Goal: Information Seeking & Learning: Learn about a topic

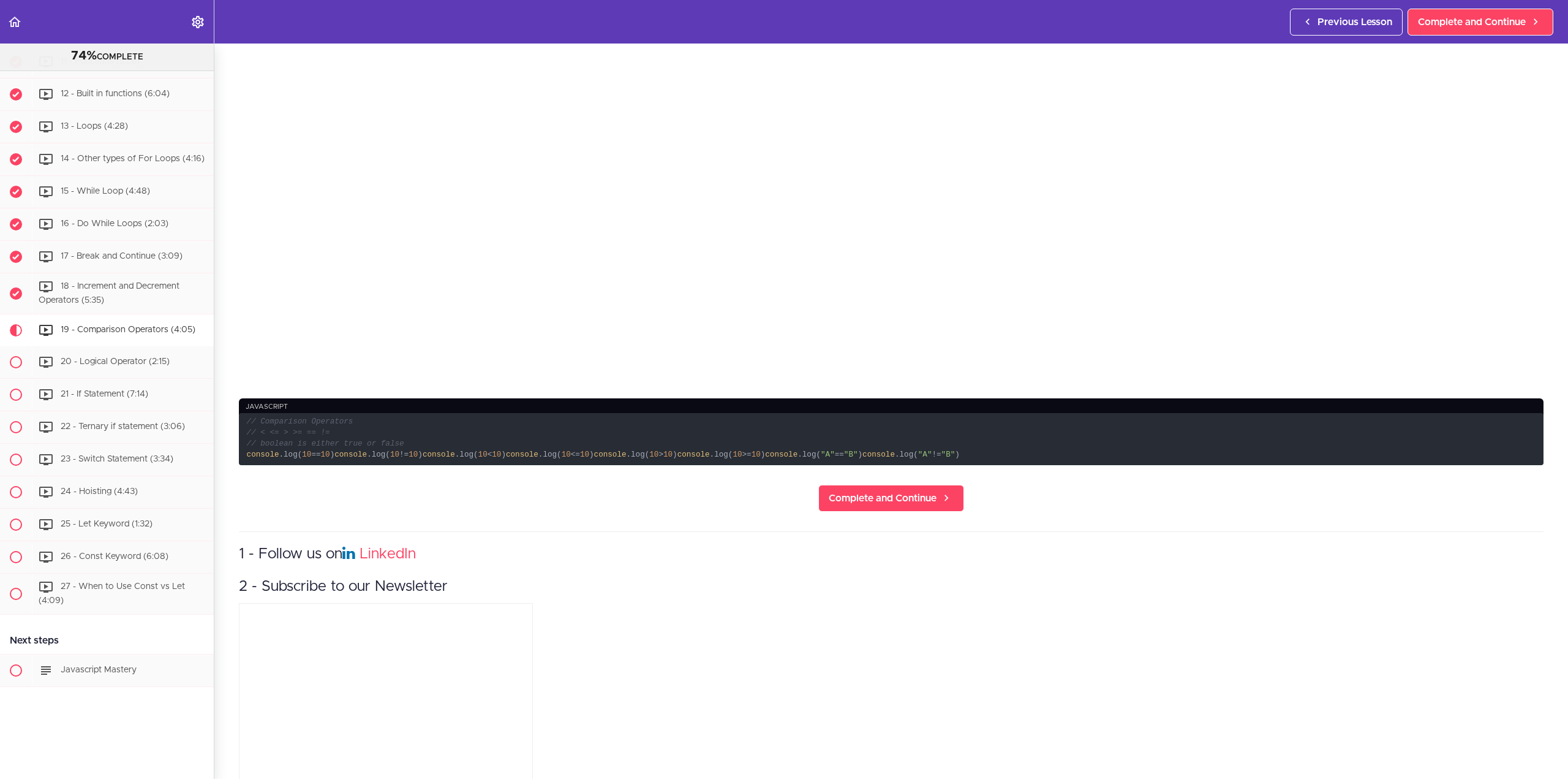
scroll to position [307, 0]
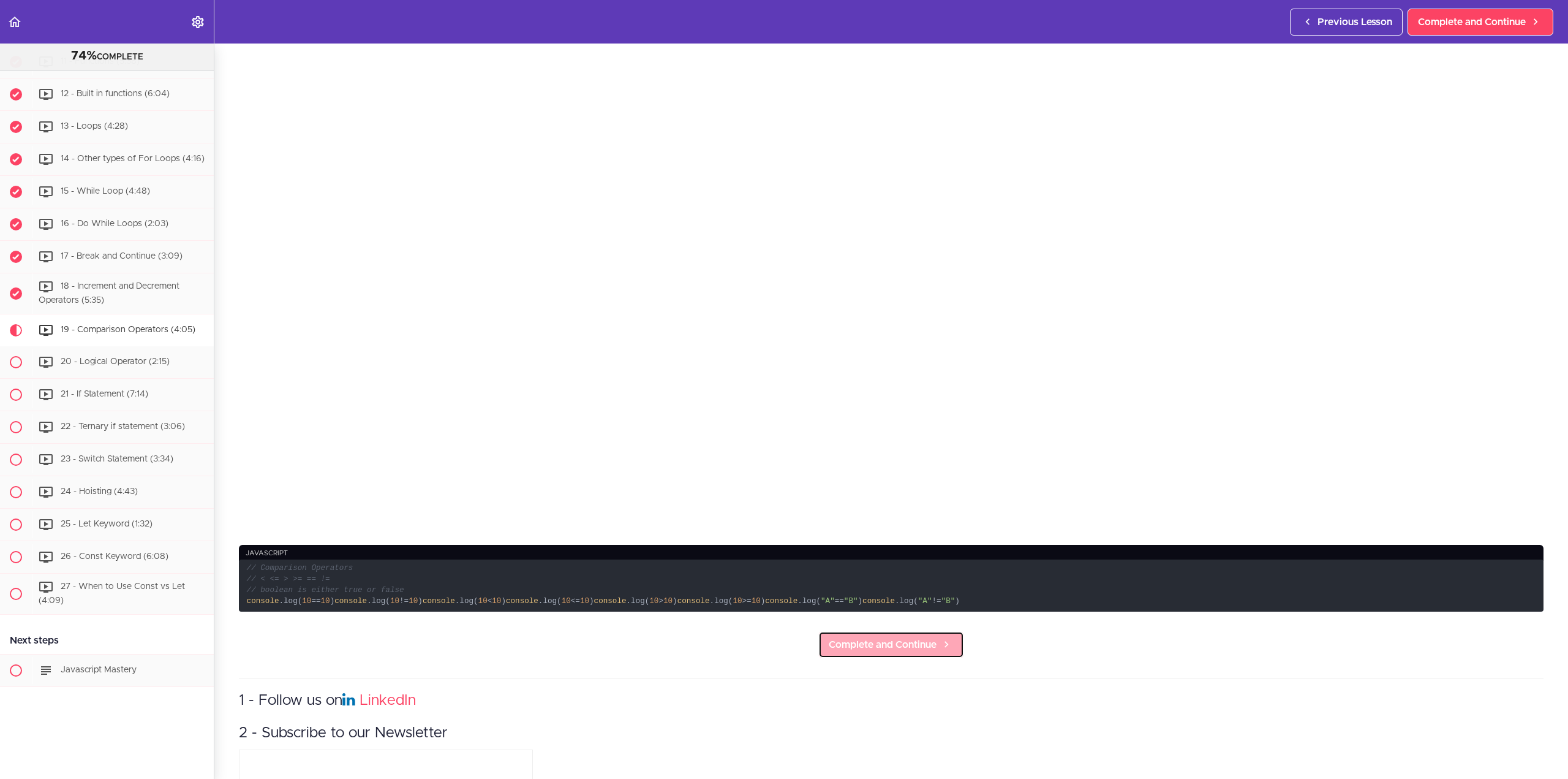
click at [913, 652] on span "Complete and Continue" at bounding box center [882, 644] width 107 height 15
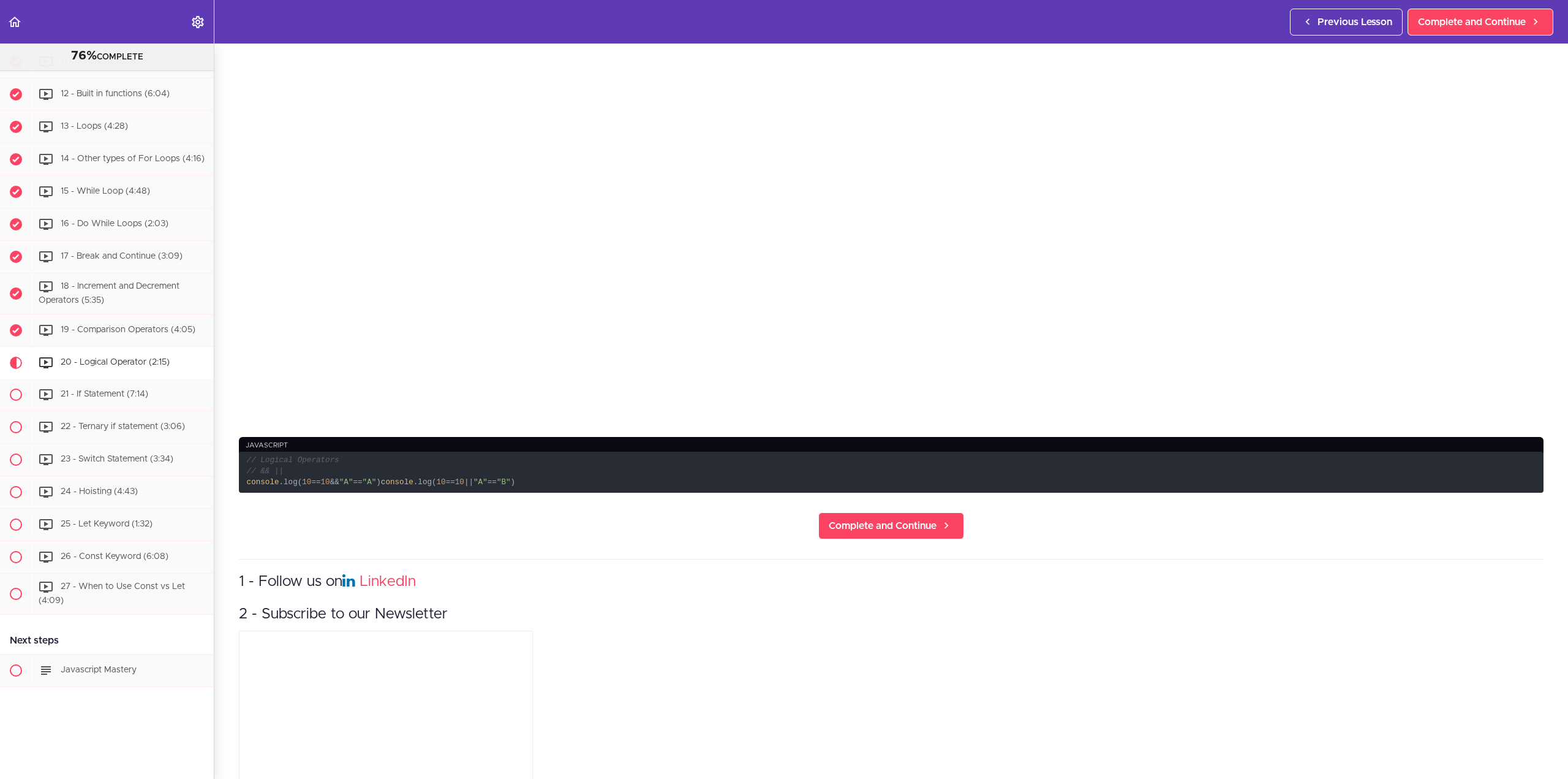
scroll to position [429, 0]
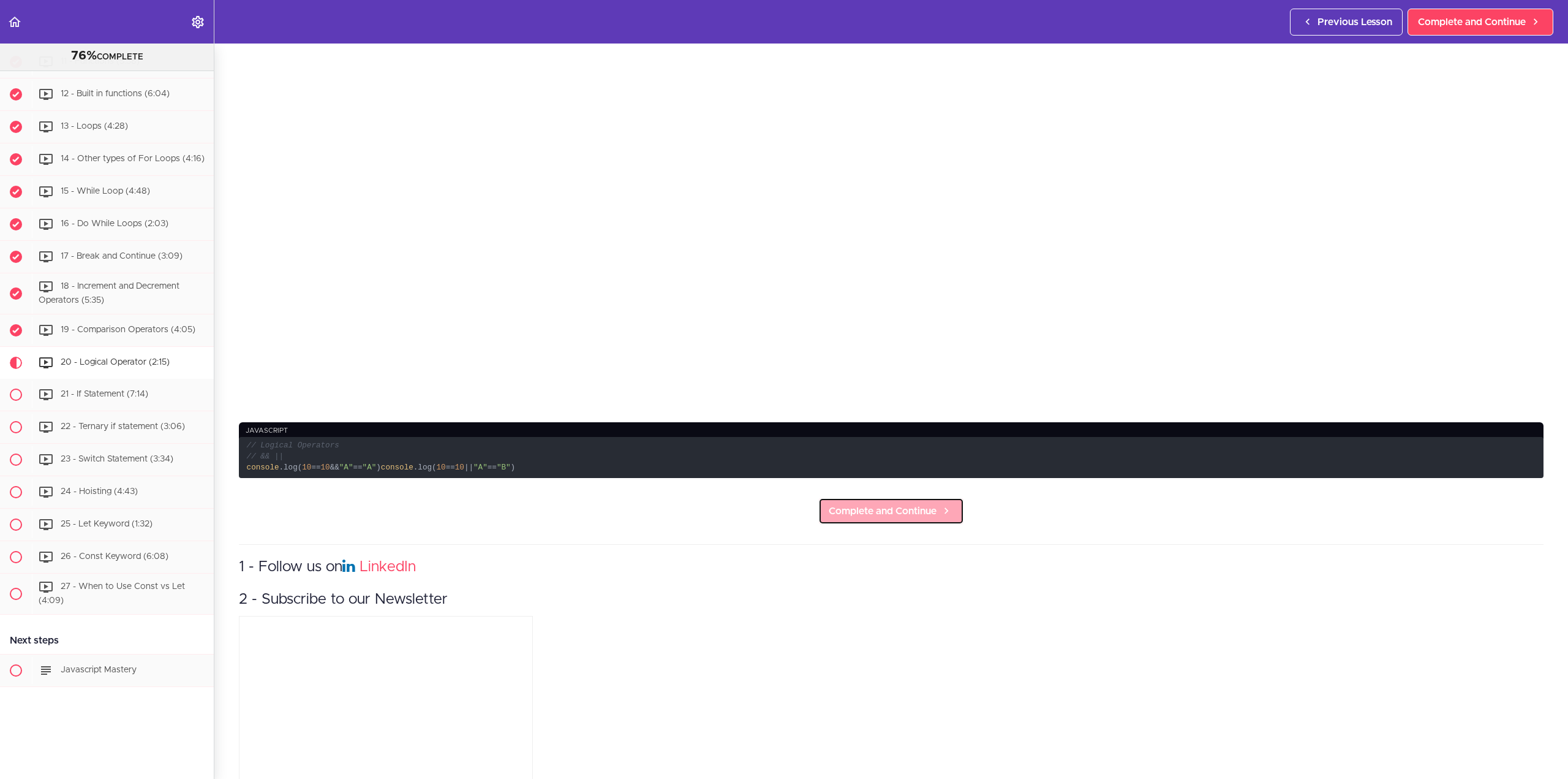
click at [910, 511] on span "Complete and Continue" at bounding box center [882, 511] width 107 height 15
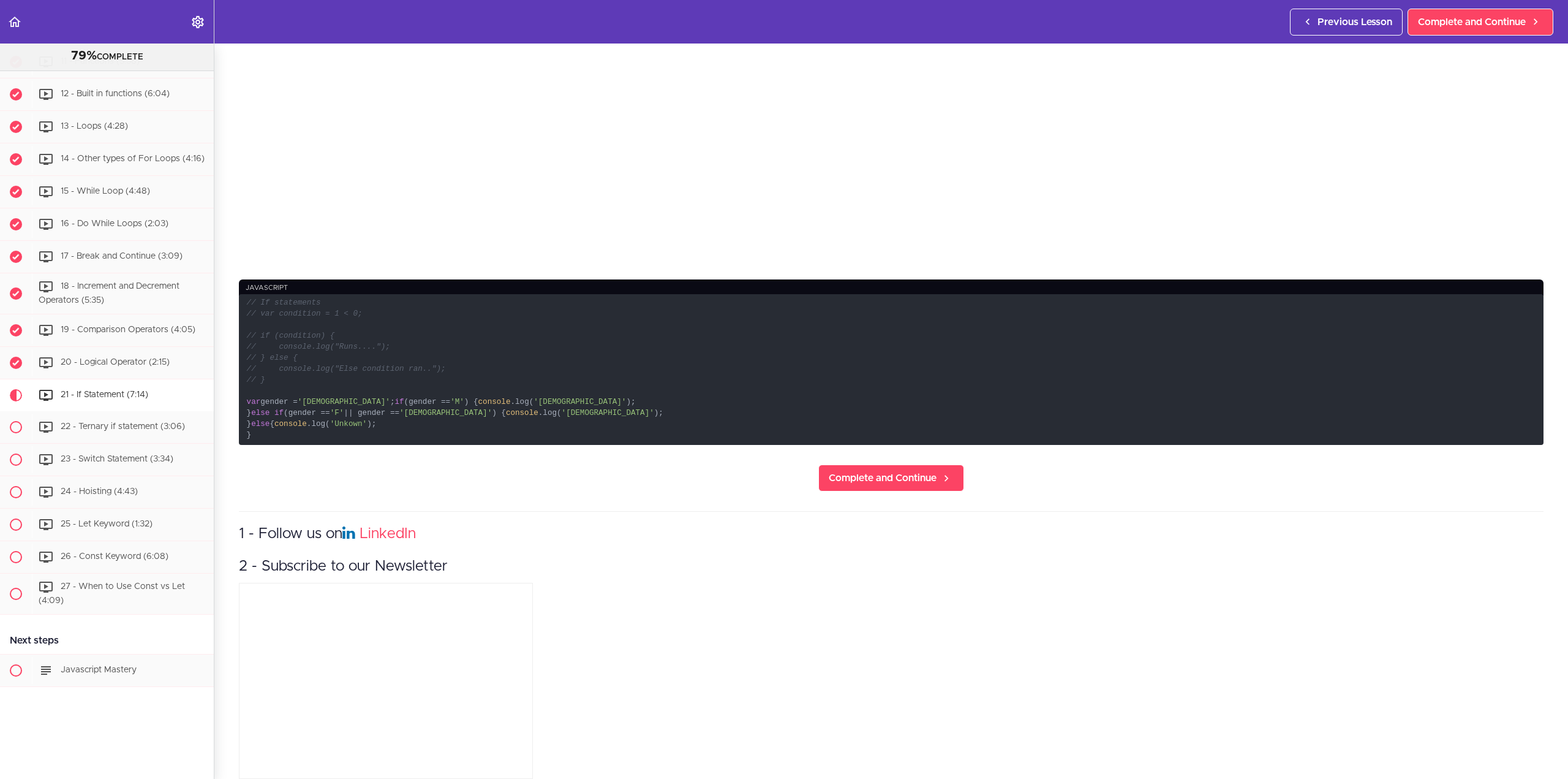
scroll to position [613, 0]
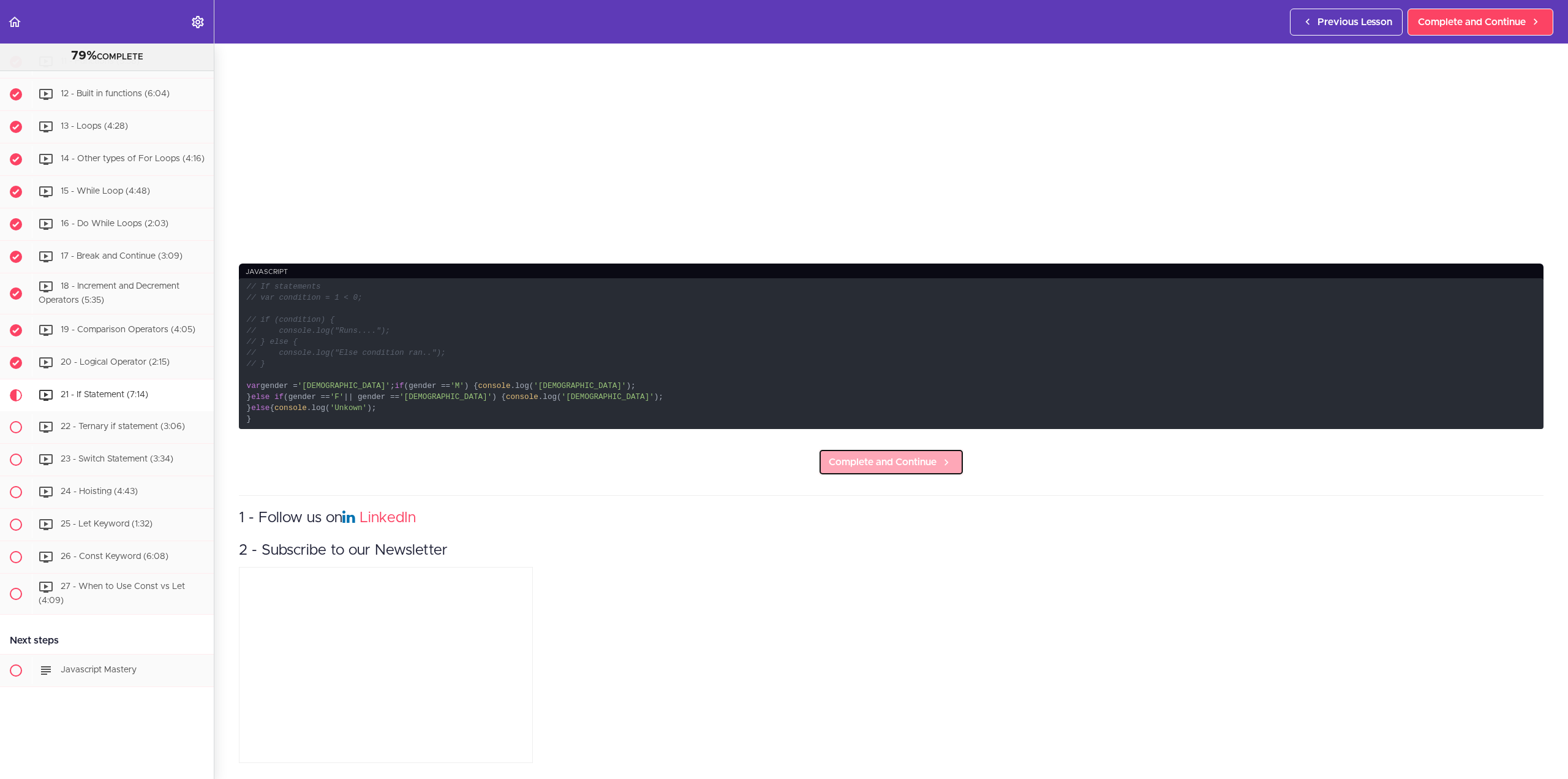
click at [897, 470] on span "Complete and Continue" at bounding box center [882, 462] width 107 height 15
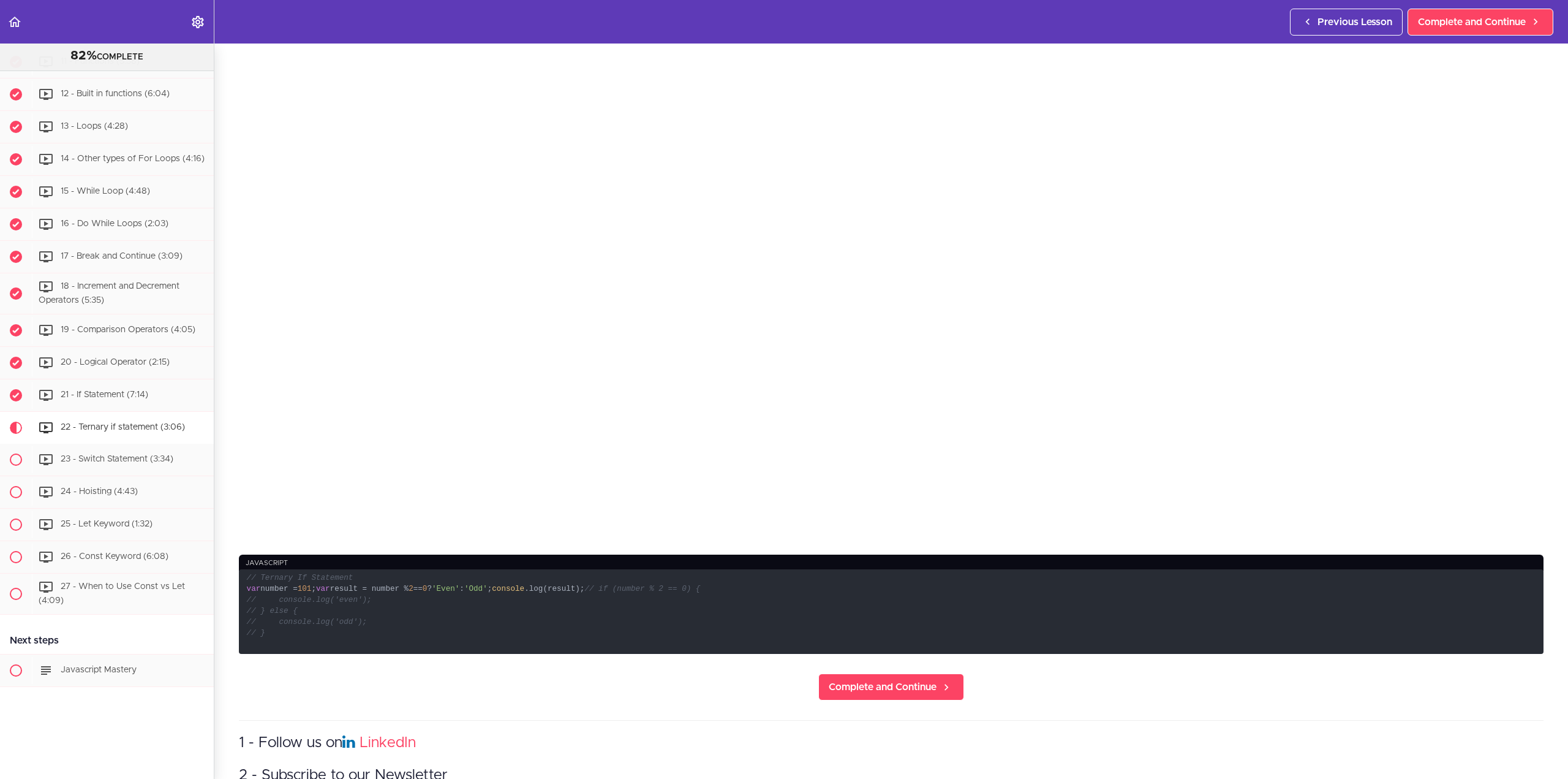
scroll to position [307, 0]
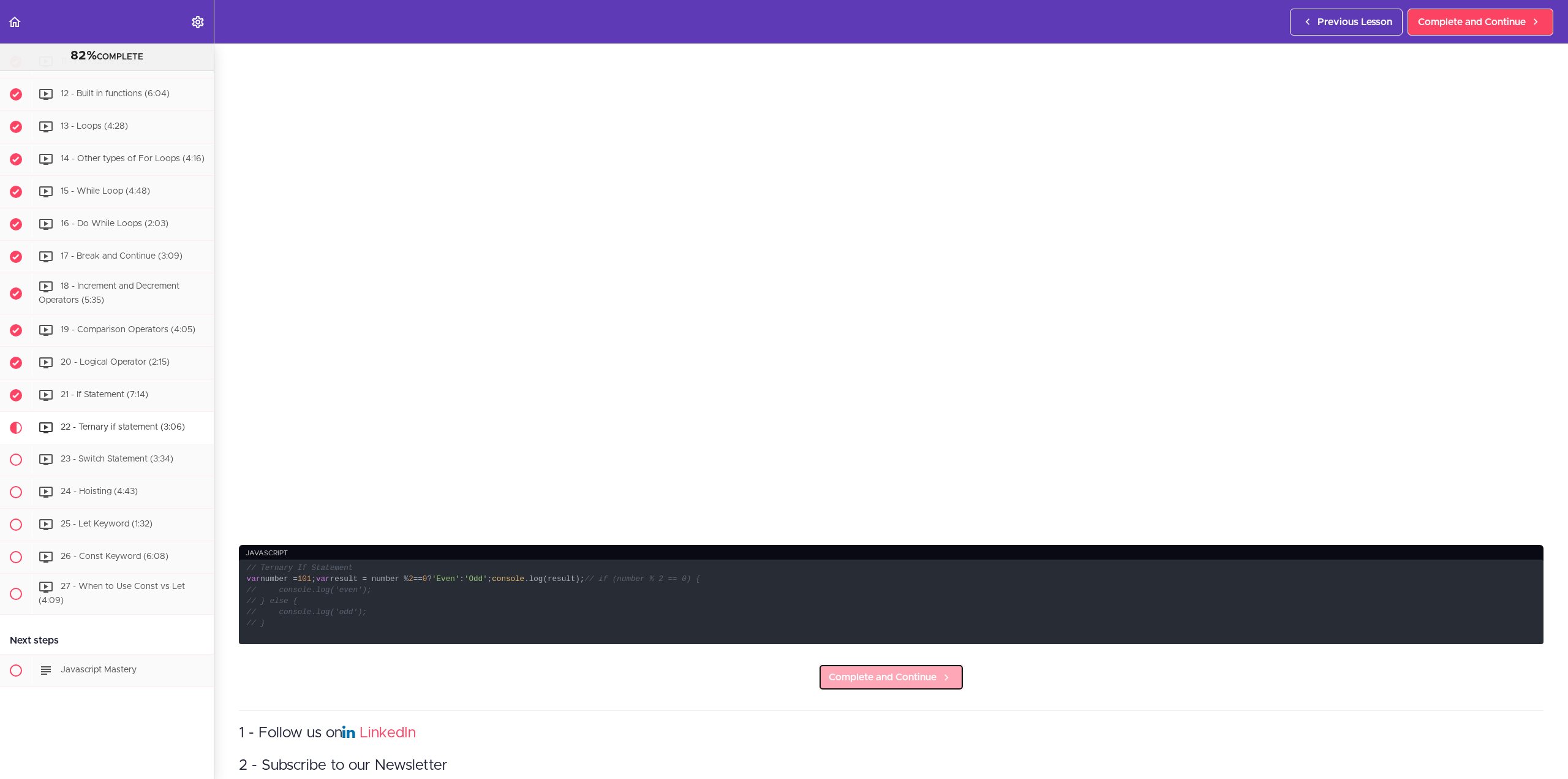
click at [910, 684] on span "Complete and Continue" at bounding box center [882, 676] width 107 height 15
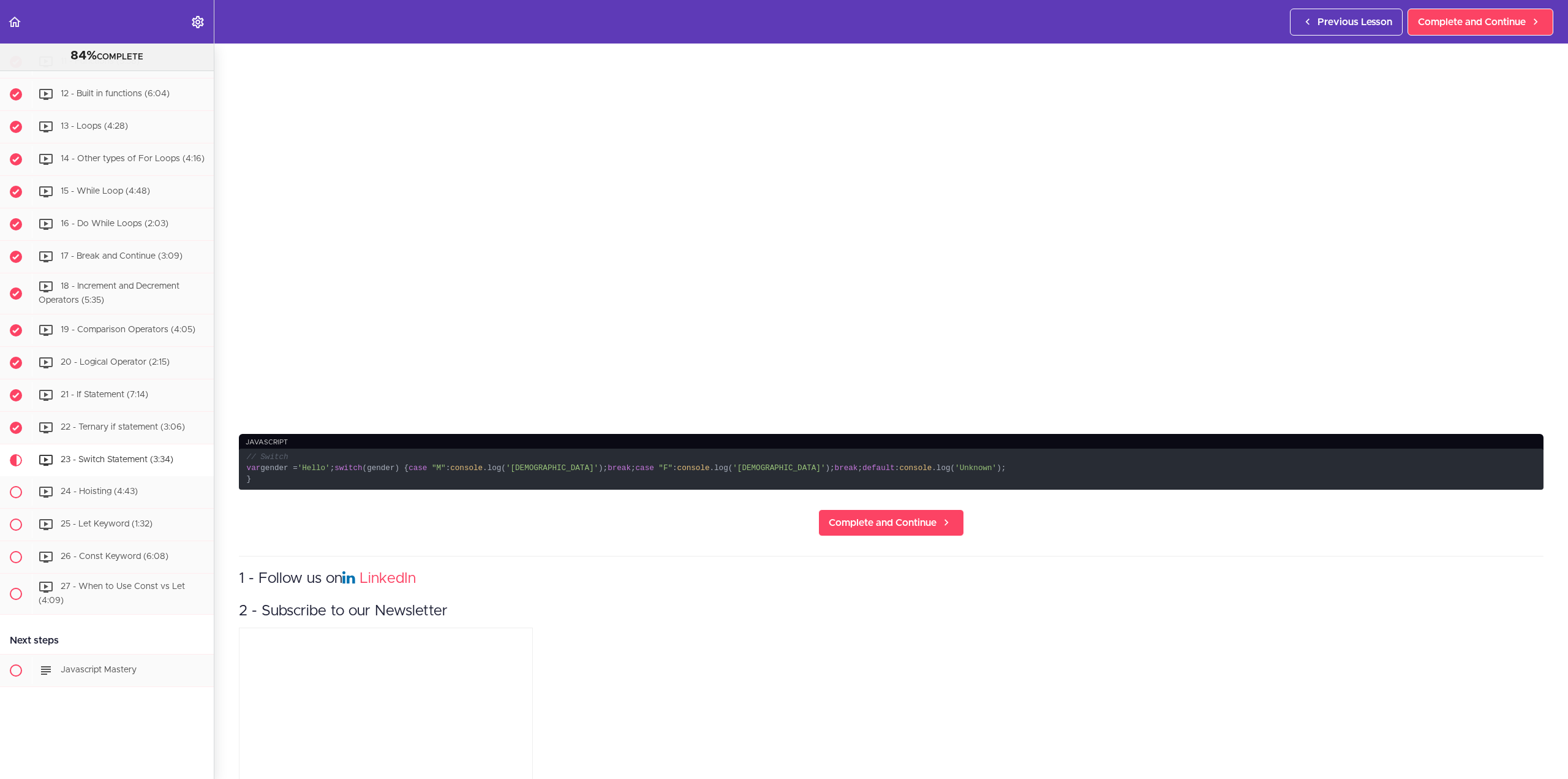
scroll to position [429, 0]
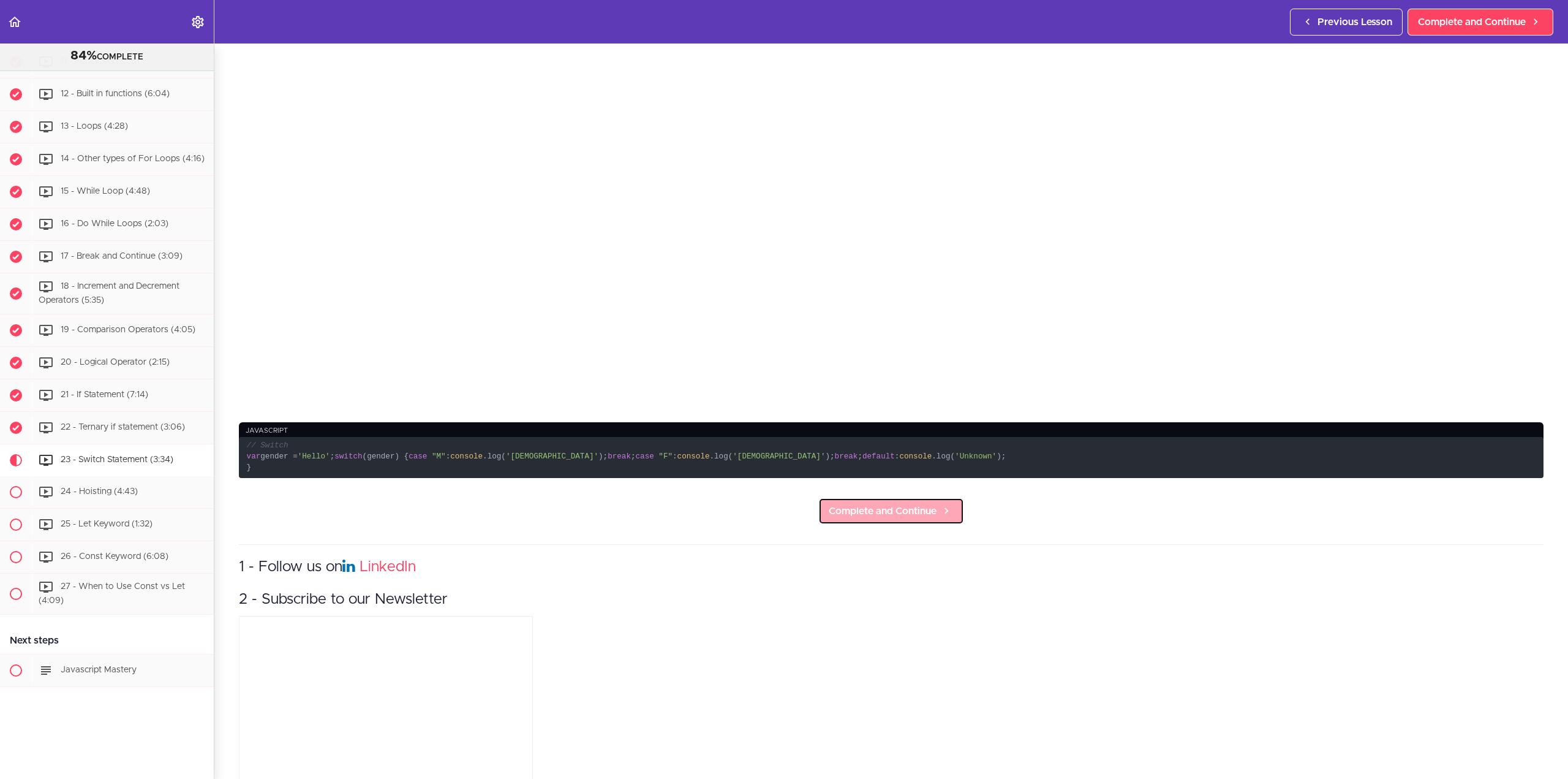
click at [904, 518] on span "Complete and Continue" at bounding box center [882, 511] width 107 height 15
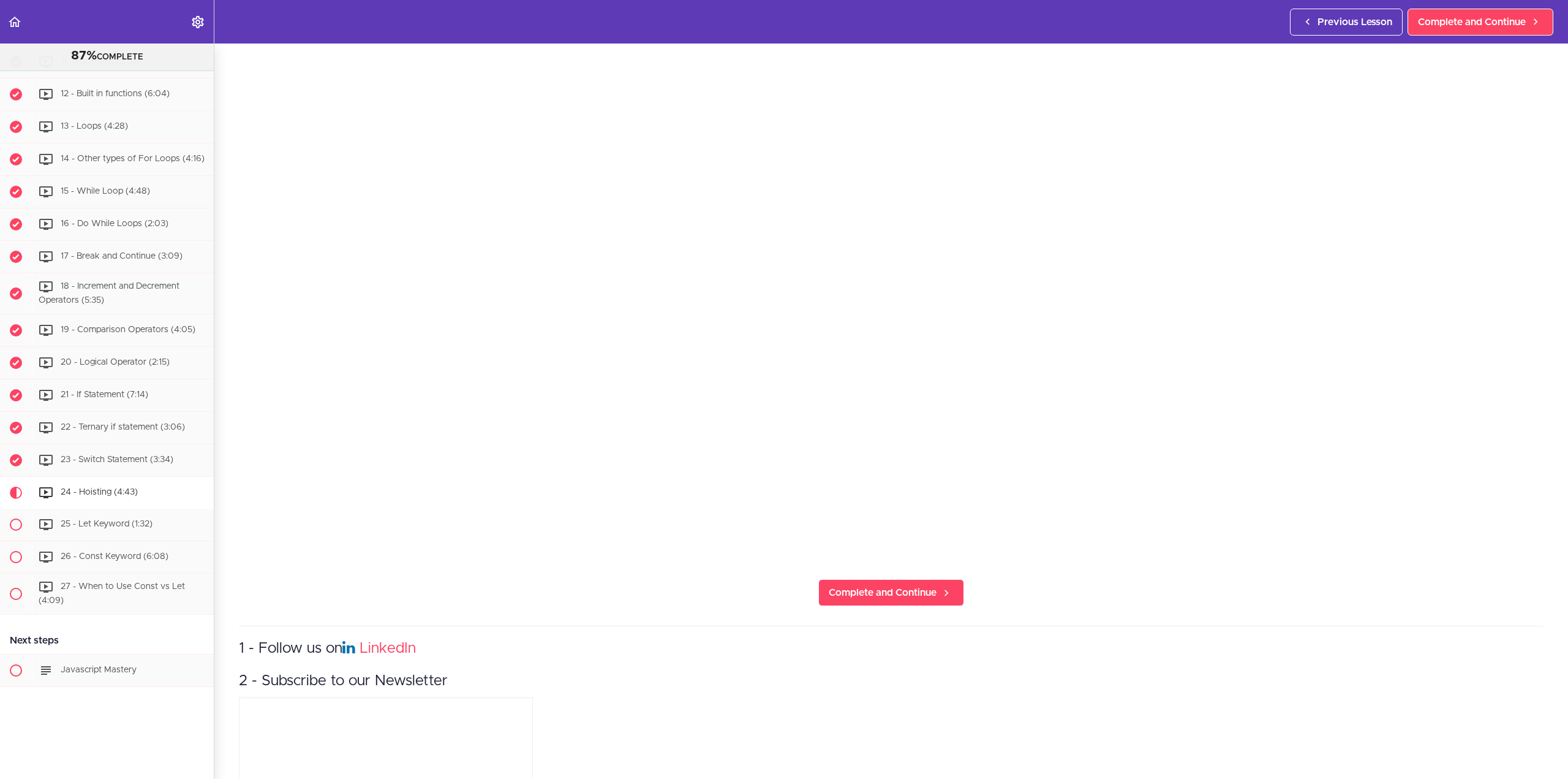
scroll to position [307, 0]
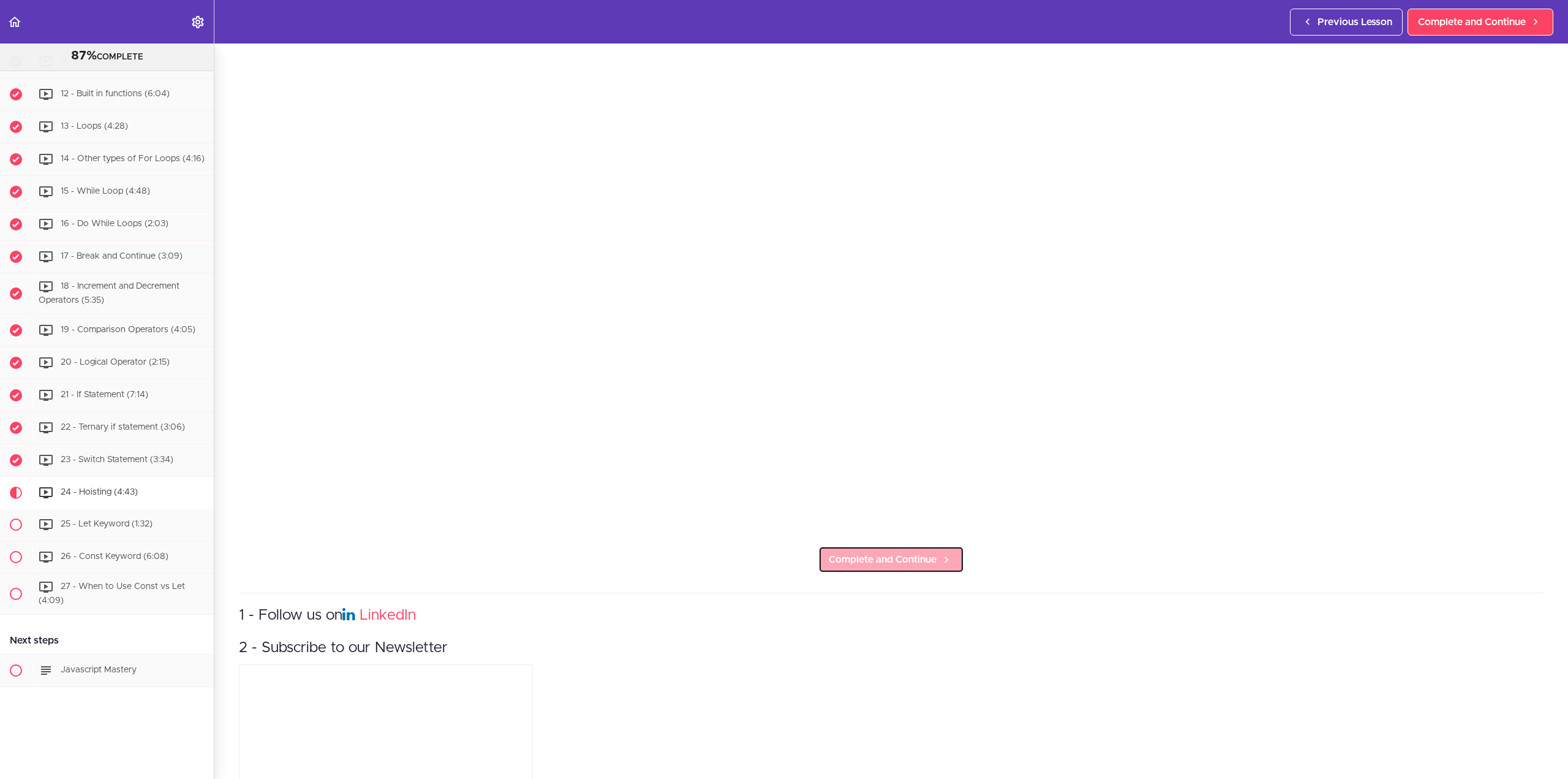
click at [889, 555] on span "Complete and Continue" at bounding box center [882, 558] width 107 height 15
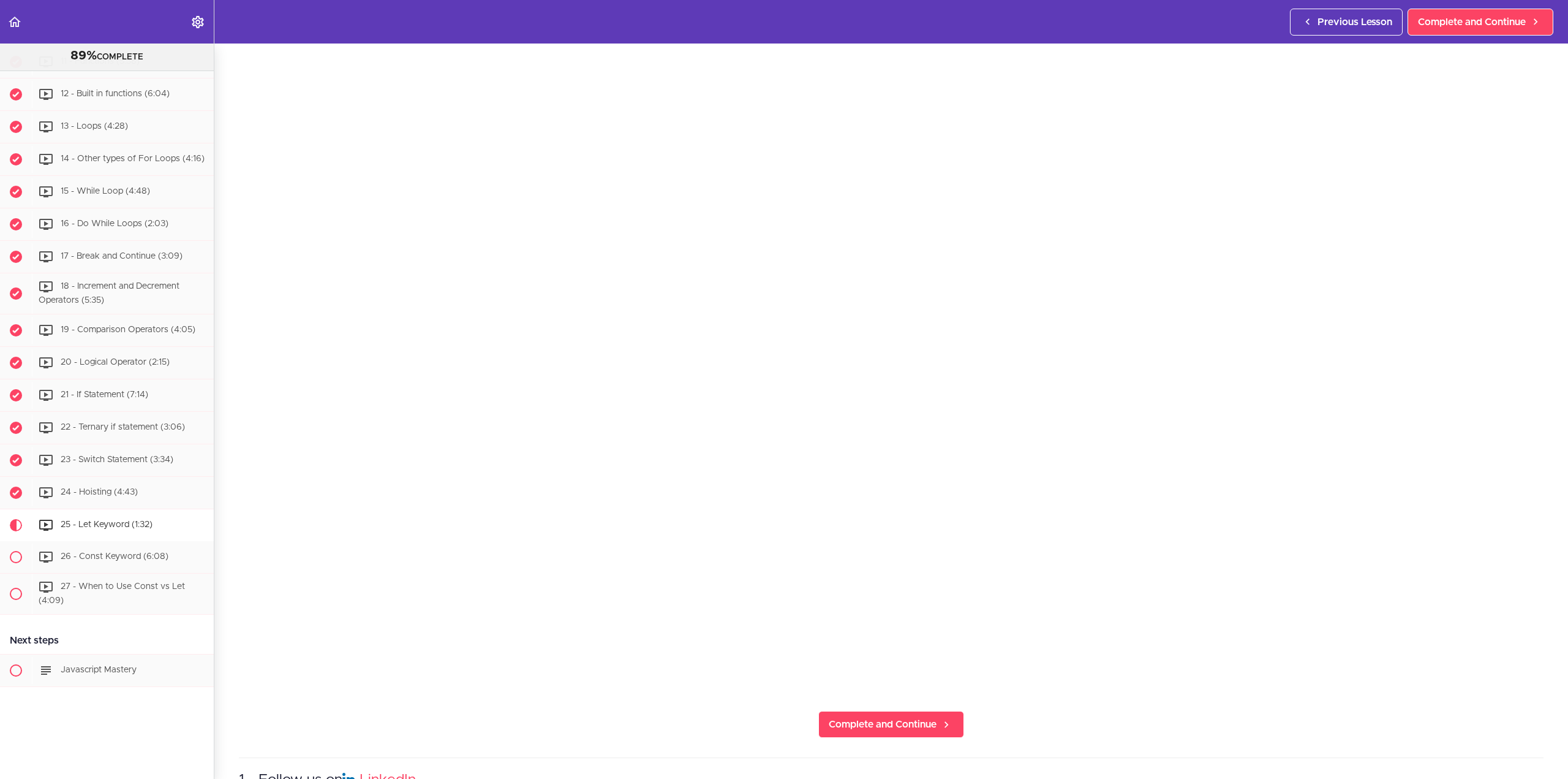
scroll to position [245, 0]
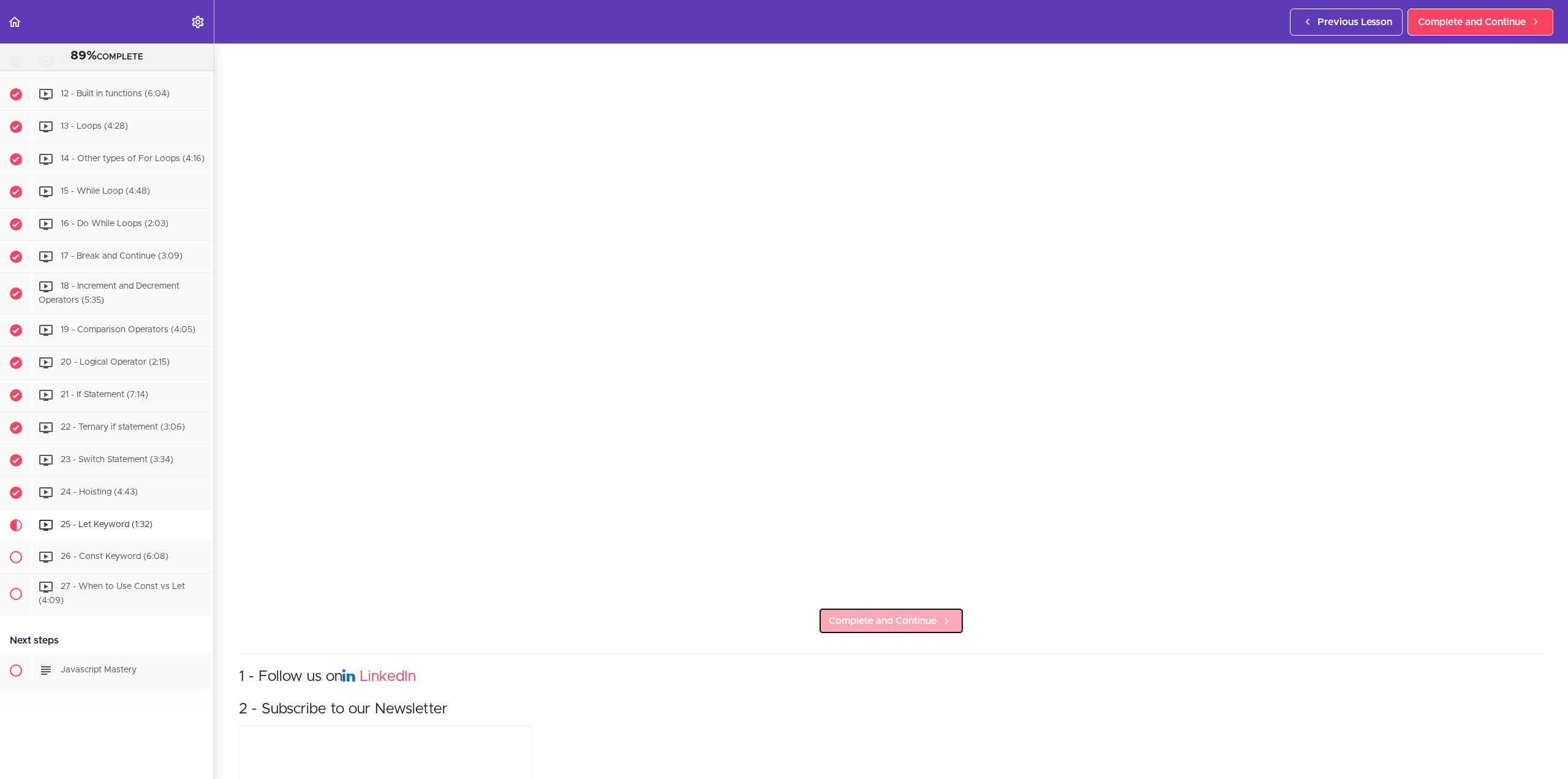
click at [920, 618] on span "Complete and Continue" at bounding box center [882, 620] width 107 height 15
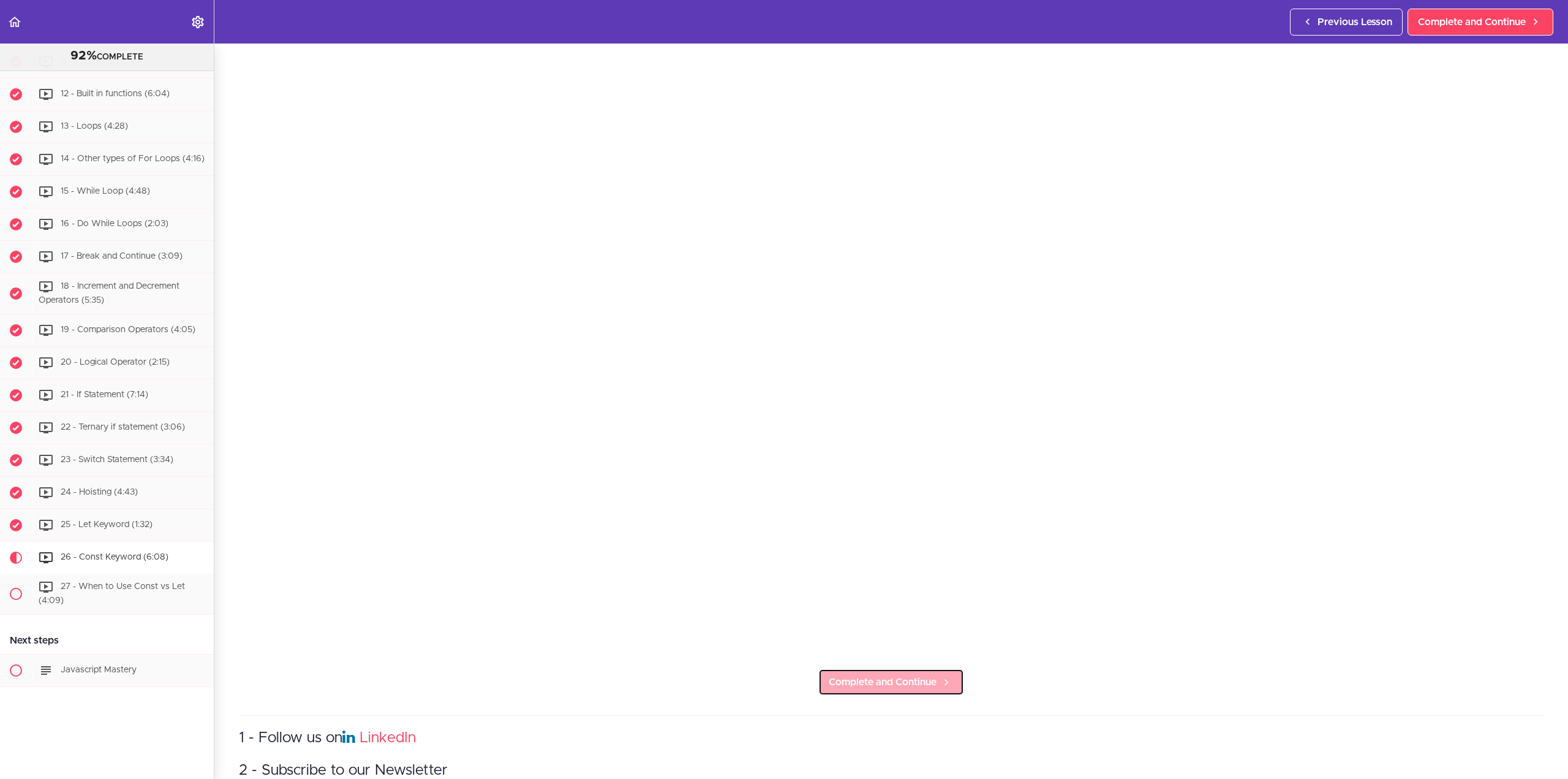
click at [930, 680] on span "Complete and Continue" at bounding box center [882, 681] width 107 height 15
click at [879, 678] on span "Complete and Continue" at bounding box center [882, 683] width 107 height 15
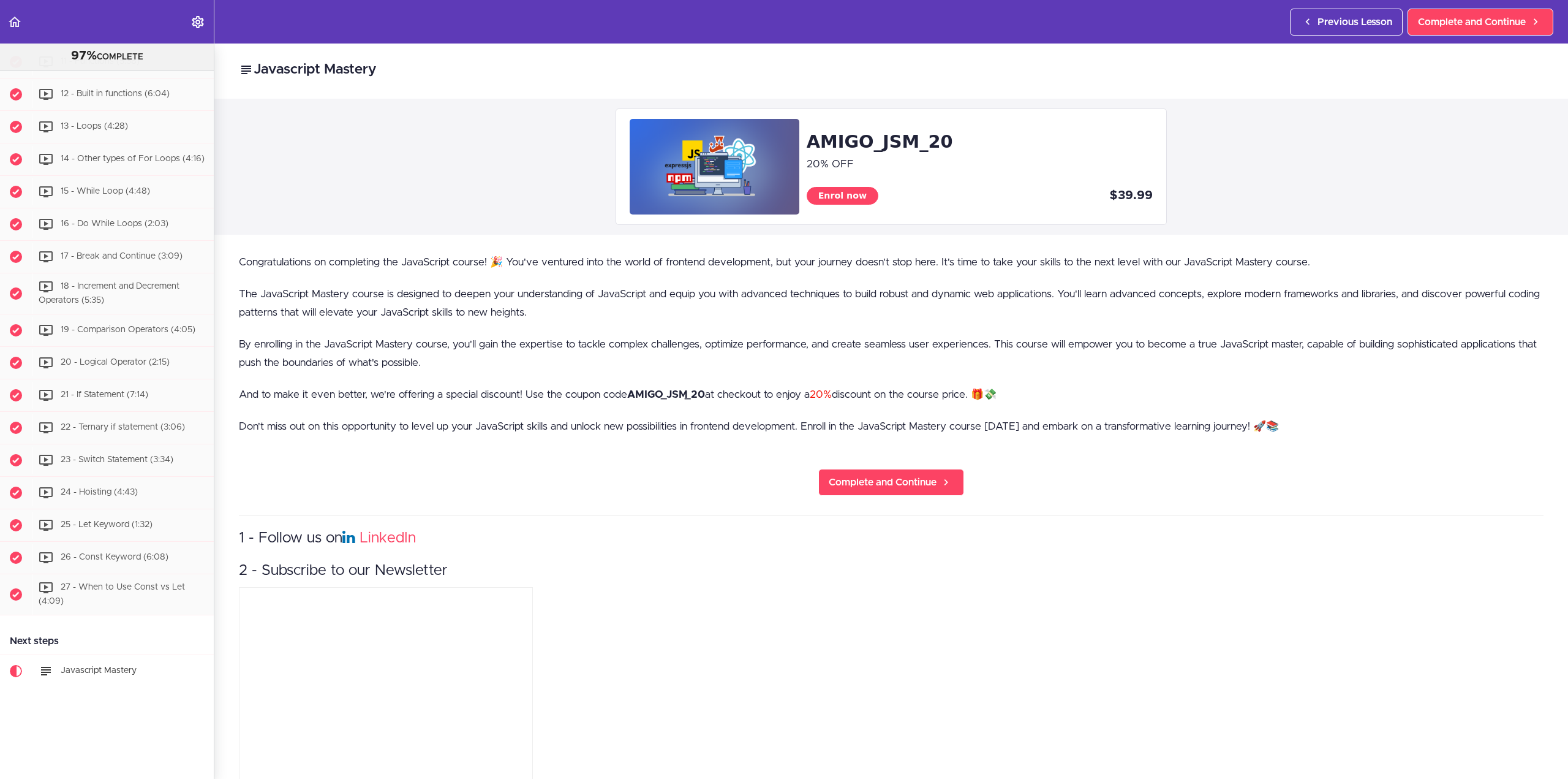
click at [875, 463] on div "Javascript Mastery AMIGO_JSM_20 20% OFF Enrol now $39.99 Congratulations on com…" at bounding box center [891, 411] width 1353 height 735
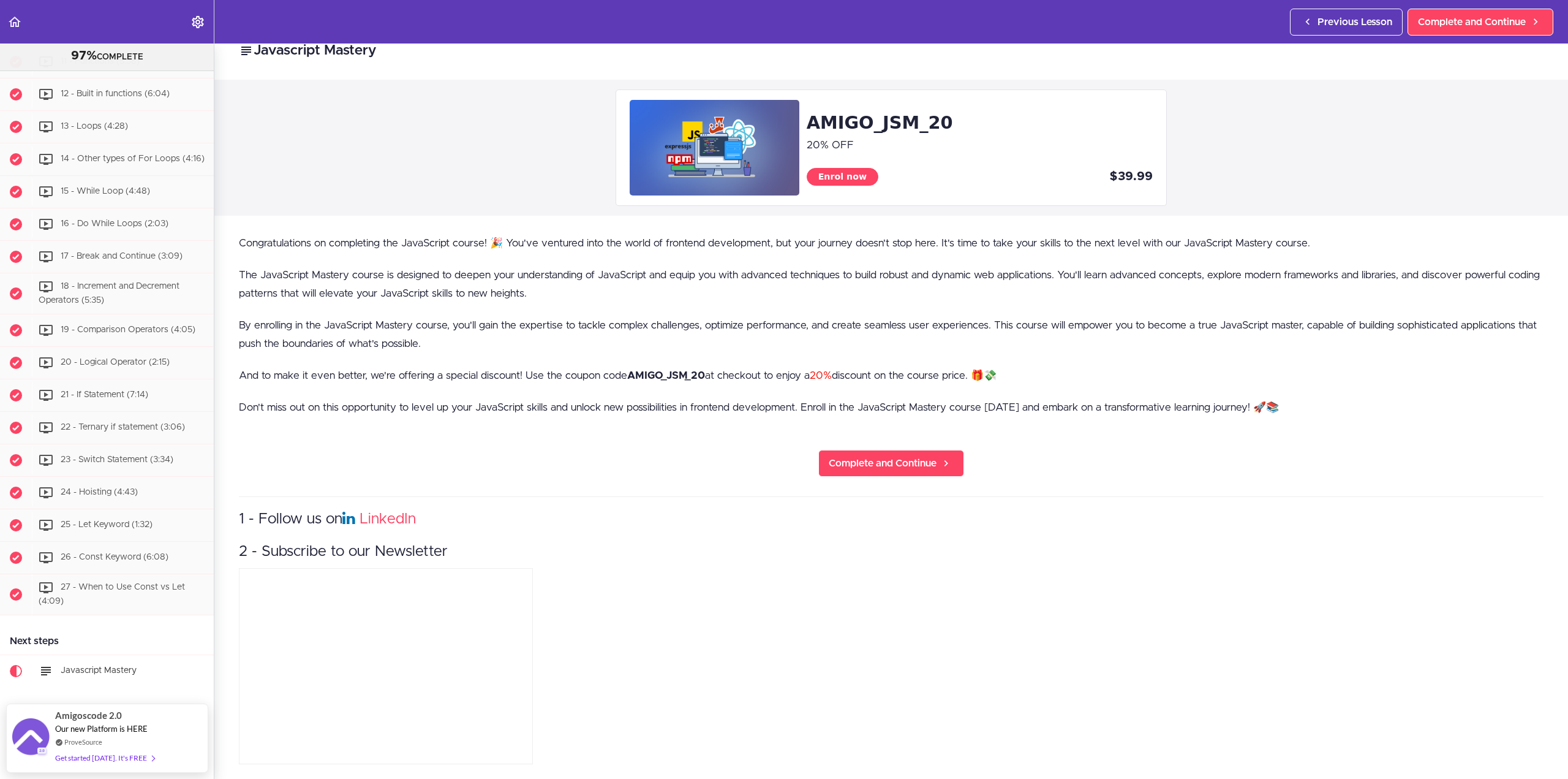
scroll to position [29, 0]
click at [905, 455] on span "Complete and Continue" at bounding box center [882, 462] width 107 height 15
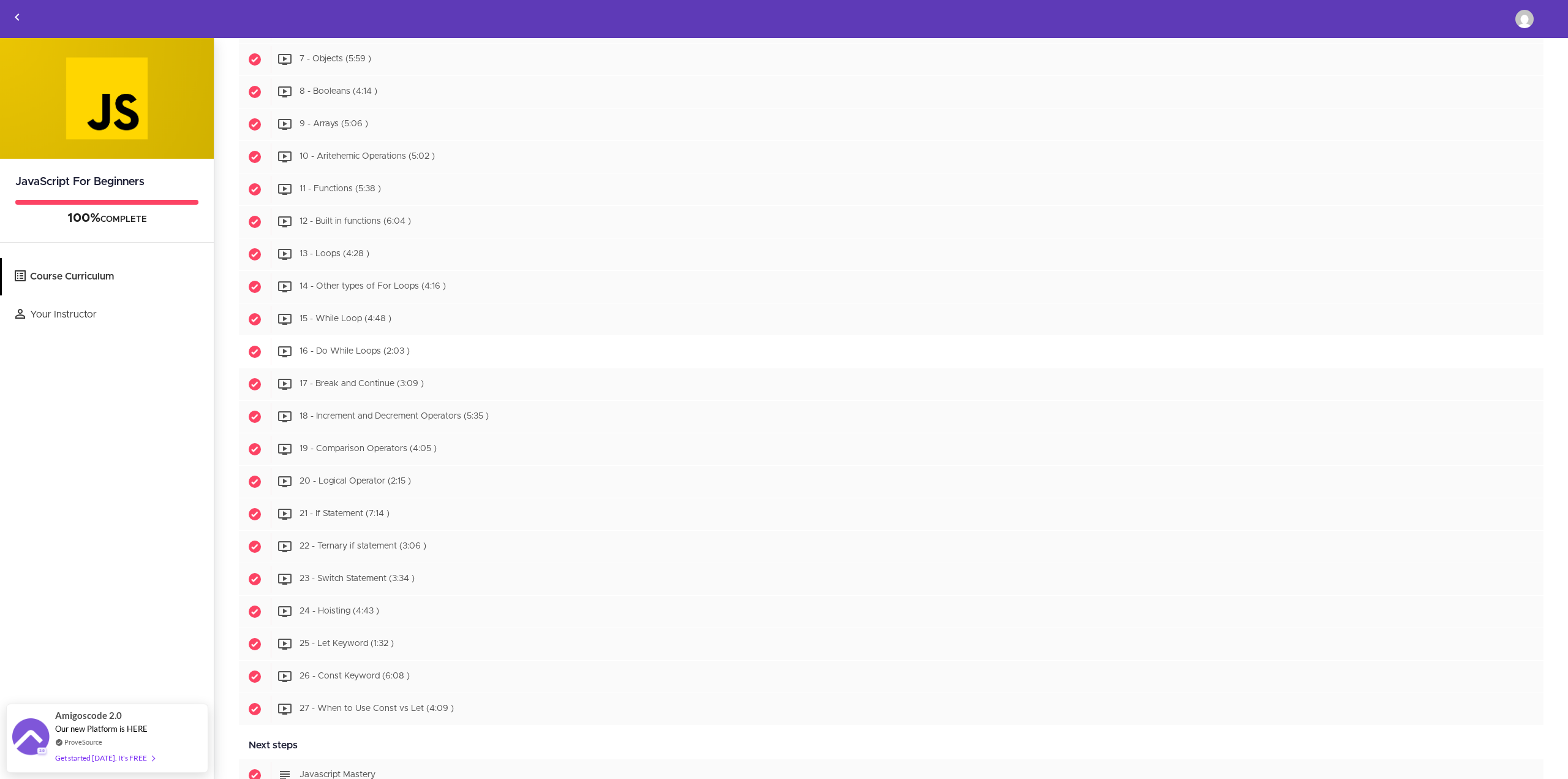
scroll to position [724, 0]
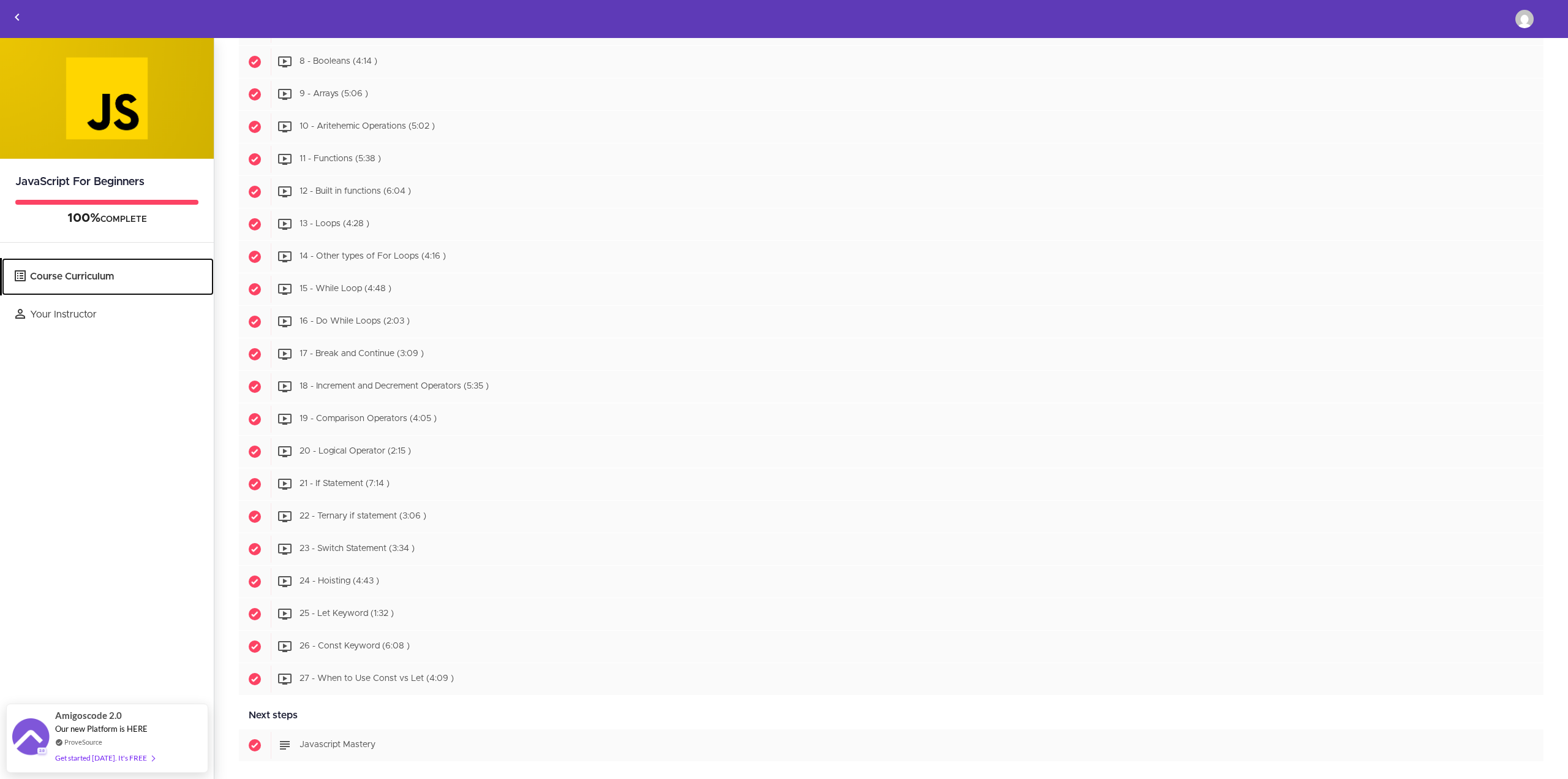
click at [73, 281] on link "Course Curriculum" at bounding box center [107, 276] width 212 height 37
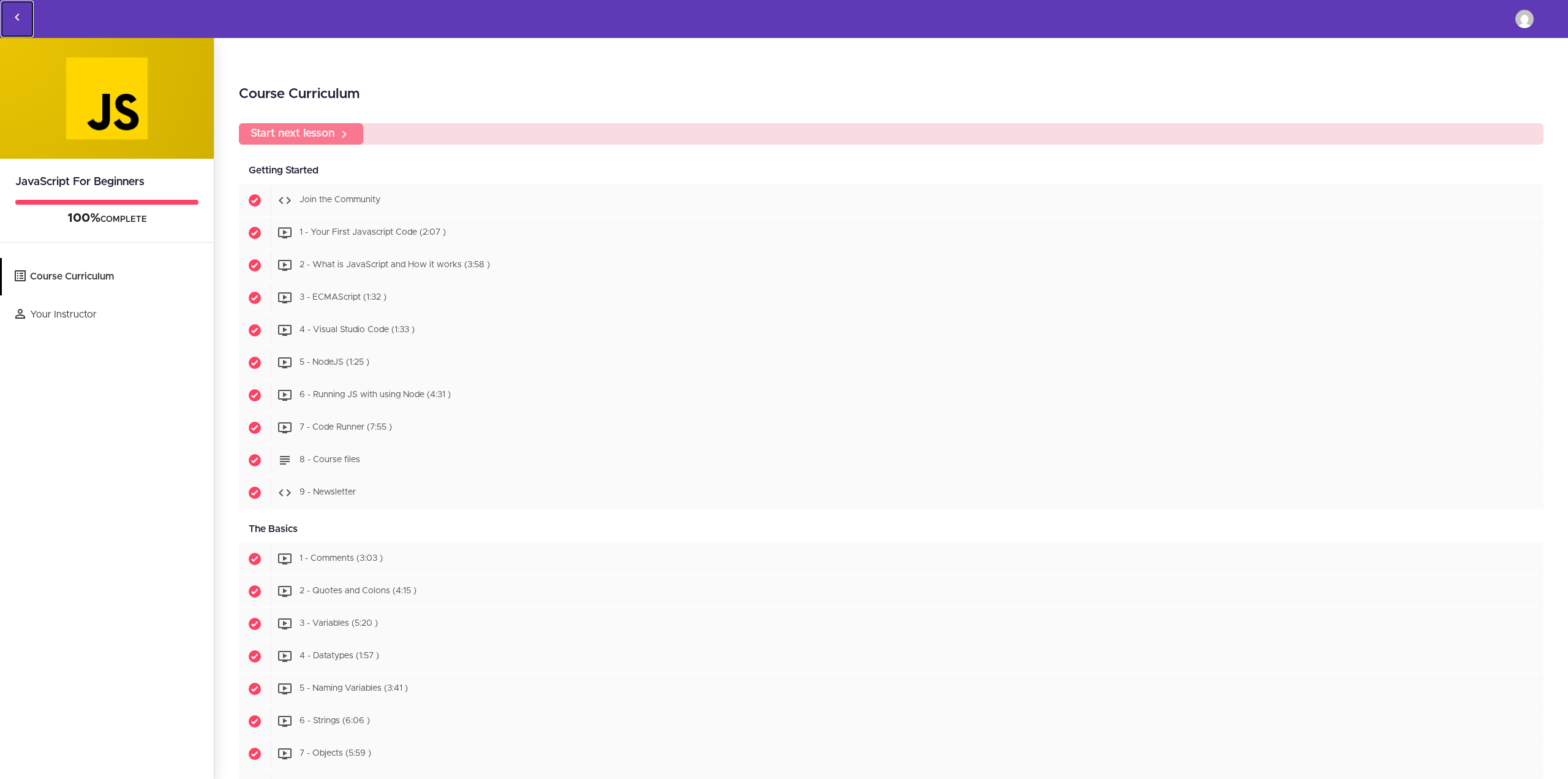
click at [16, 11] on icon "Back to courses" at bounding box center [17, 17] width 15 height 15
